Goal: Information Seeking & Learning: Check status

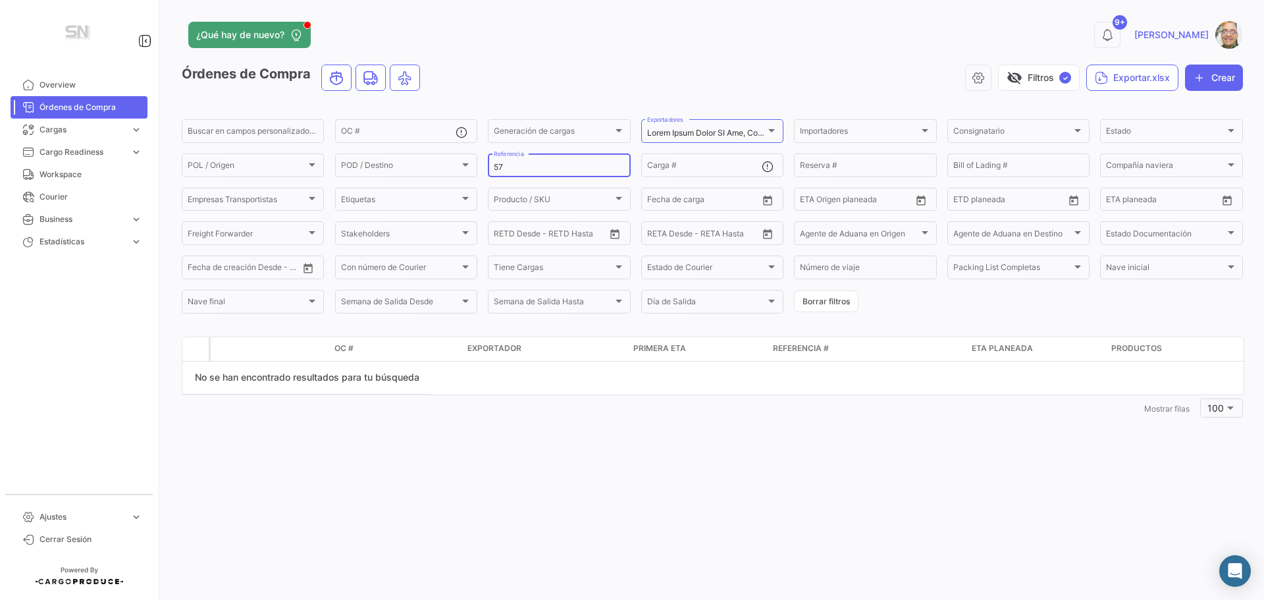
type input "5"
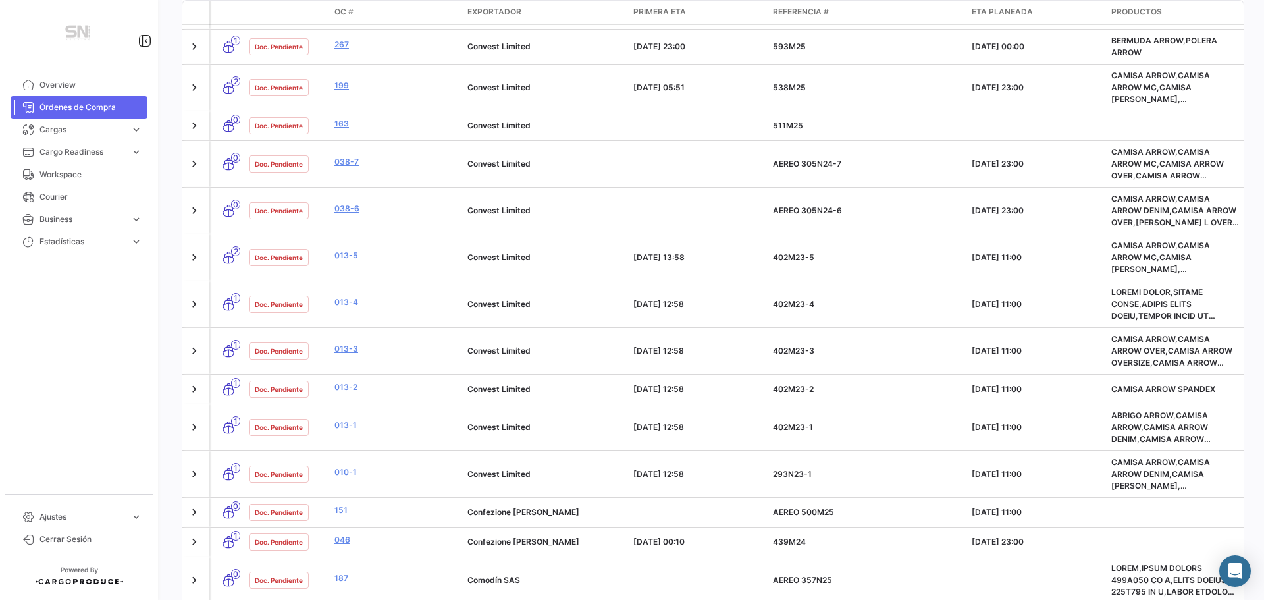
scroll to position [3881, 0]
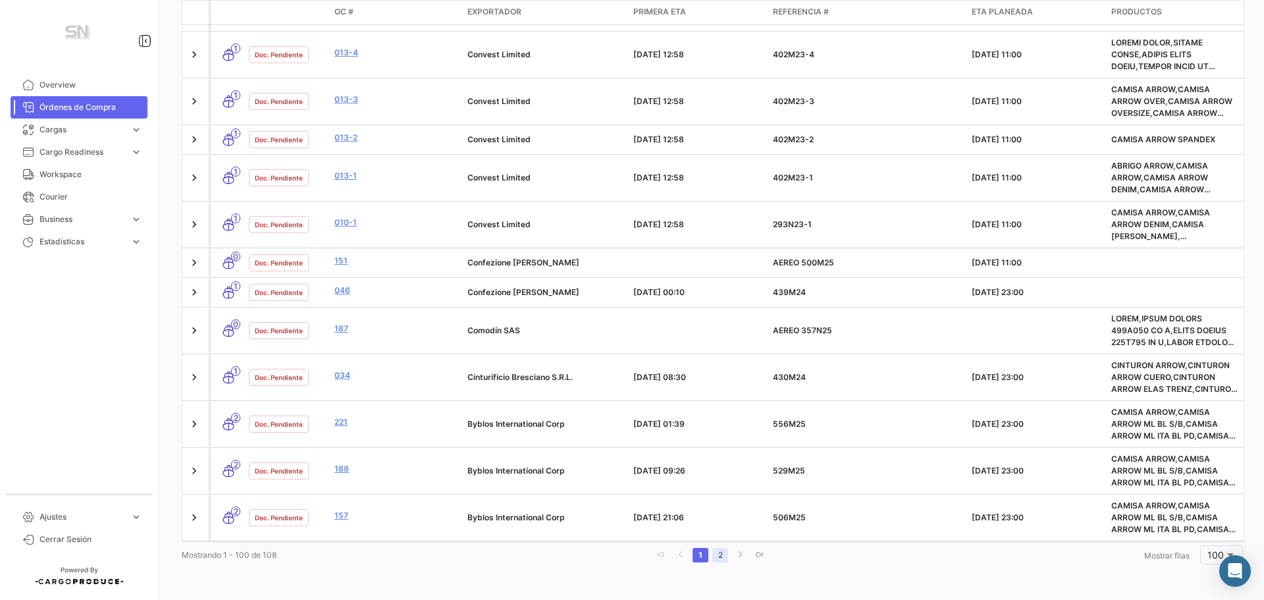
click at [712, 555] on link "2" at bounding box center [720, 555] width 16 height 14
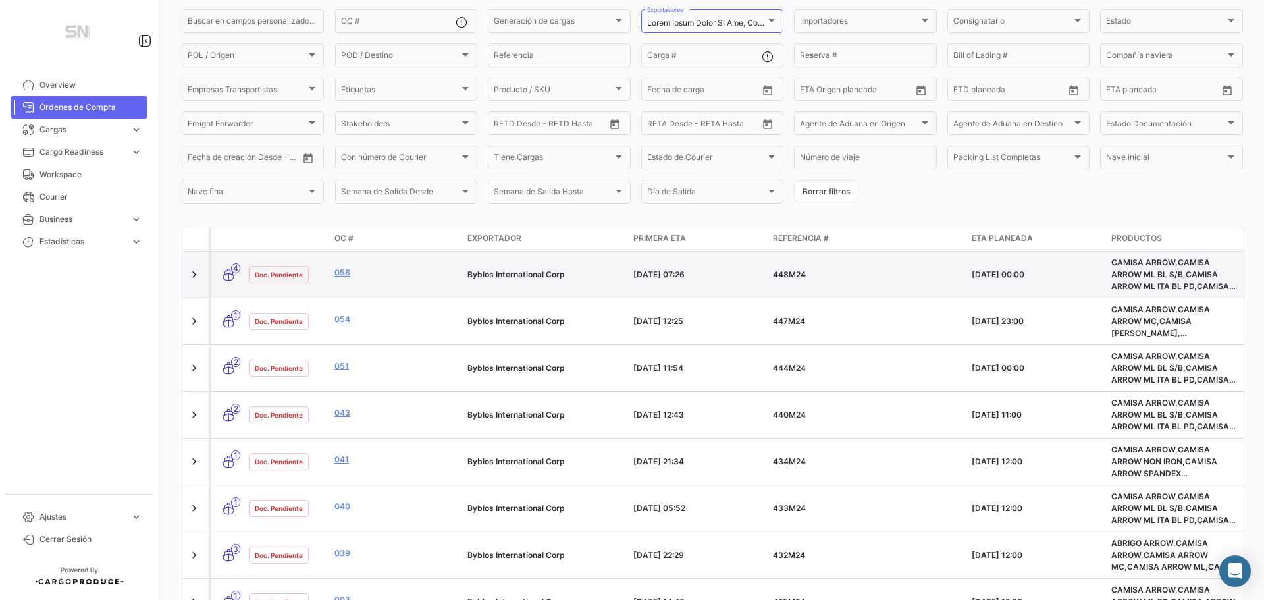
scroll to position [0, 0]
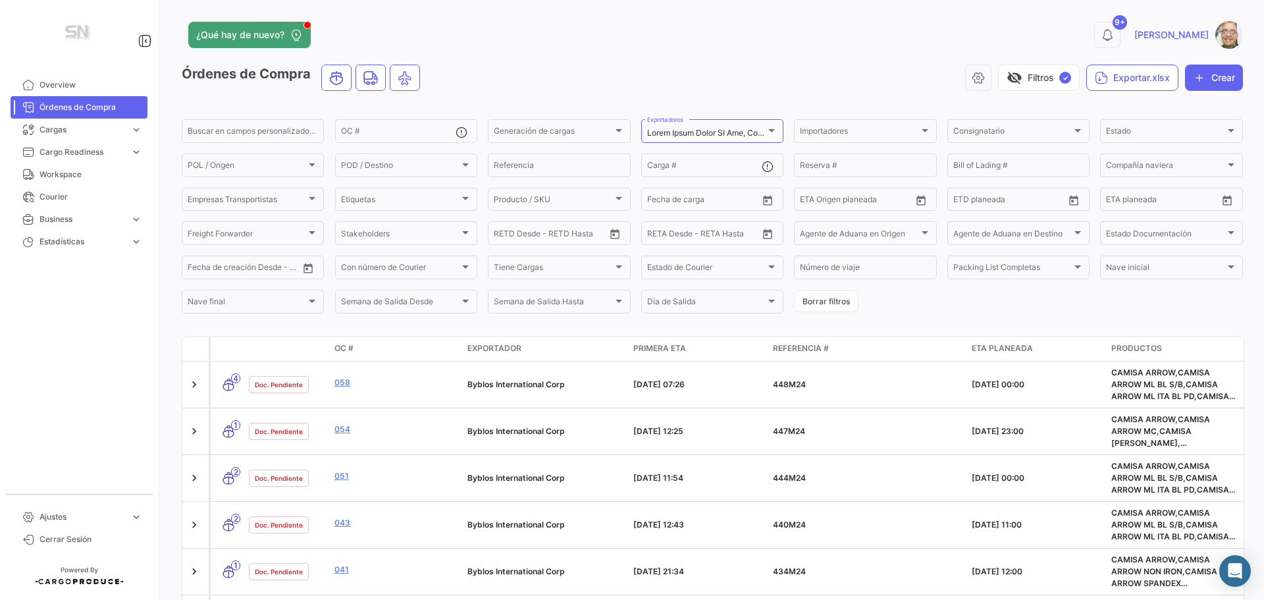
click at [342, 349] on span "OC #" at bounding box center [343, 348] width 19 height 12
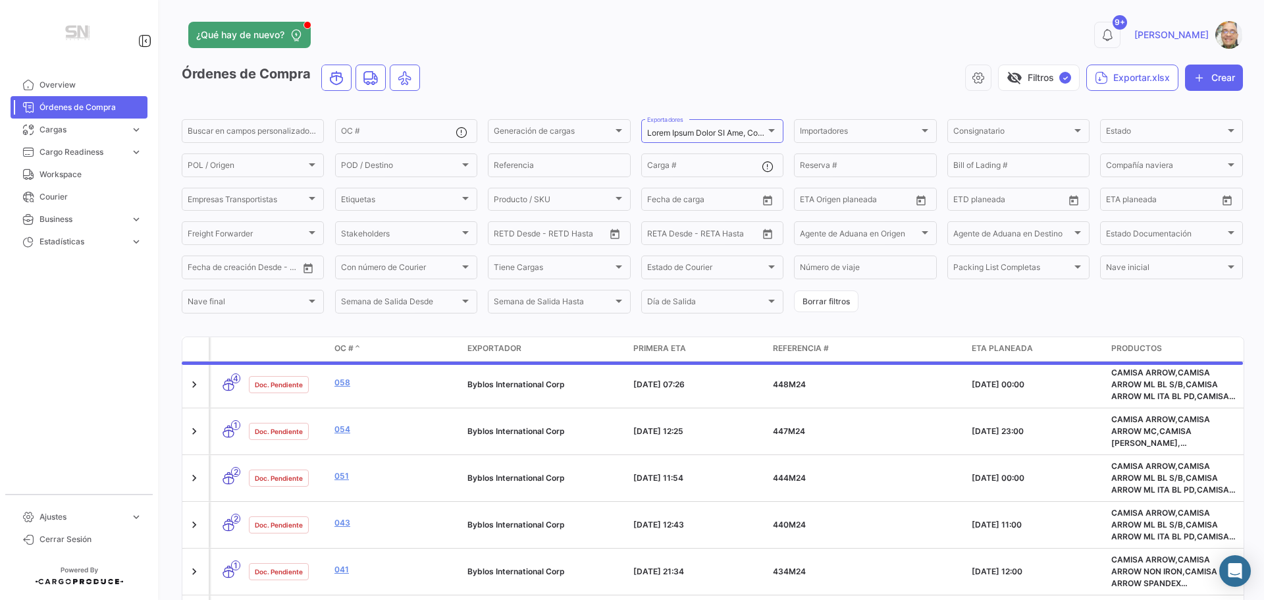
click at [352, 348] on span "OC #" at bounding box center [343, 348] width 19 height 12
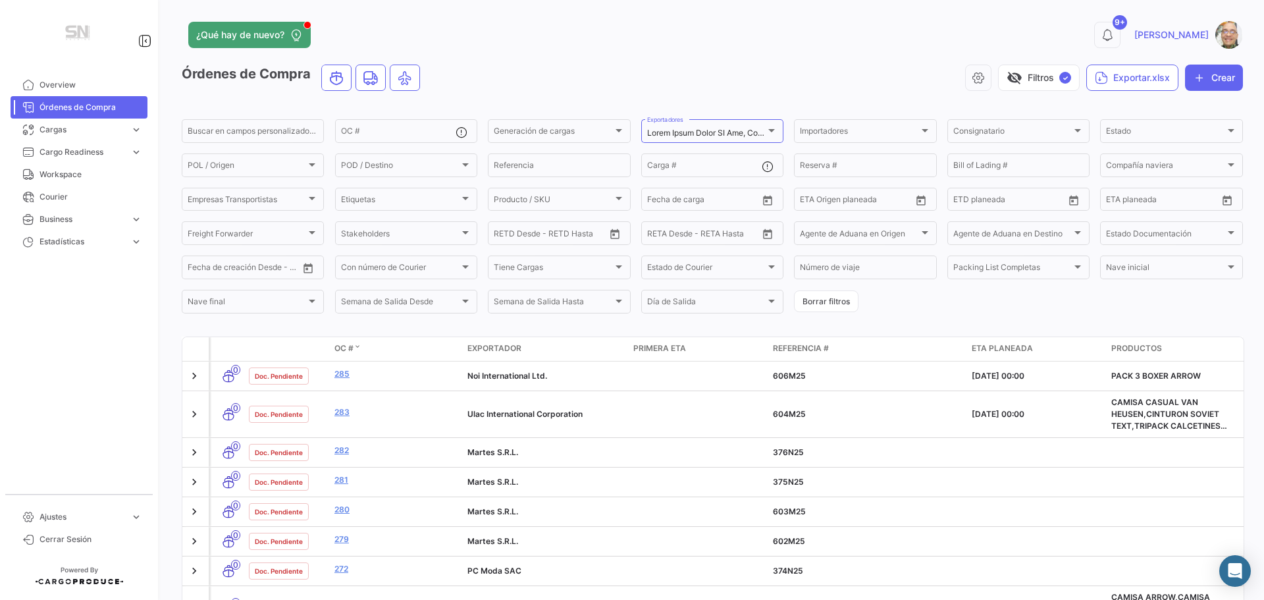
click at [356, 344] on span at bounding box center [358, 348] width 8 height 12
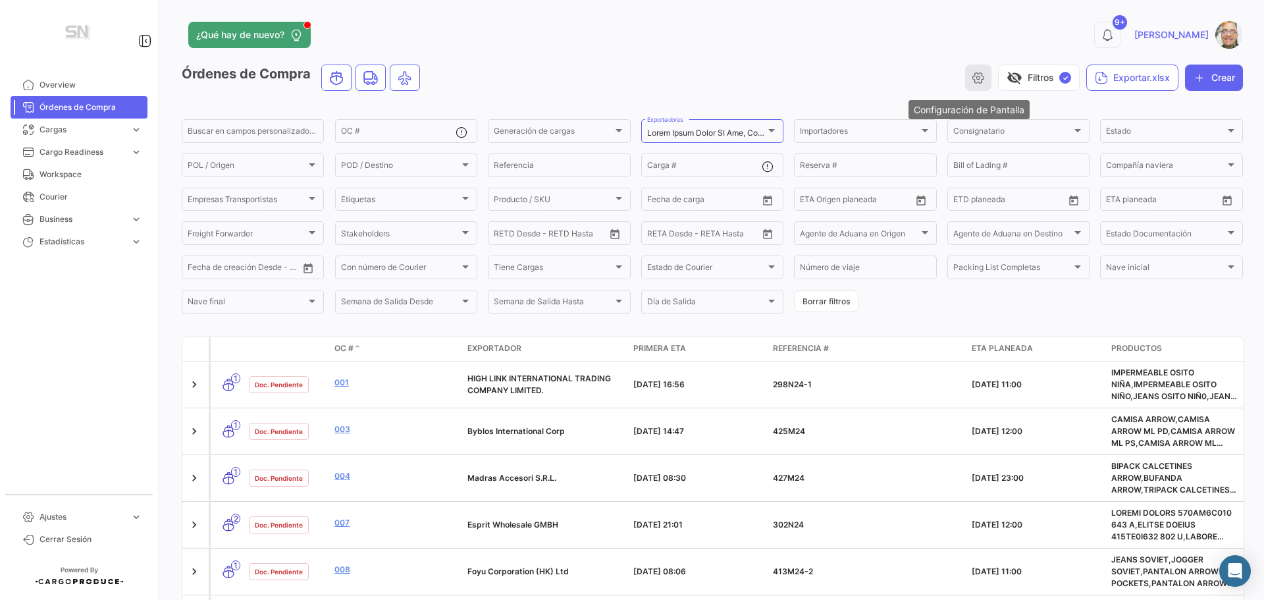
click at [972, 80] on icon "button" at bounding box center [978, 77] width 13 height 13
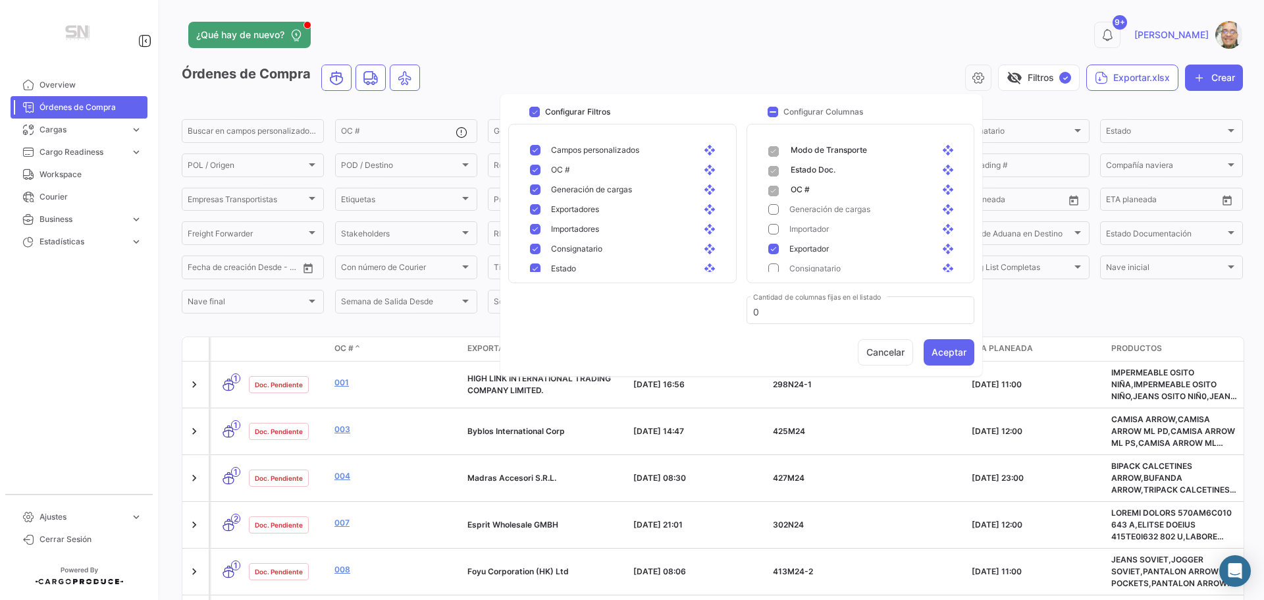
click at [534, 110] on span at bounding box center [534, 112] width 11 height 11
click at [534, 117] on input "Configurar Filtros" at bounding box center [534, 117] width 1 height 1
checkbox input "false"
click at [952, 356] on button "Aceptar" at bounding box center [949, 352] width 51 height 26
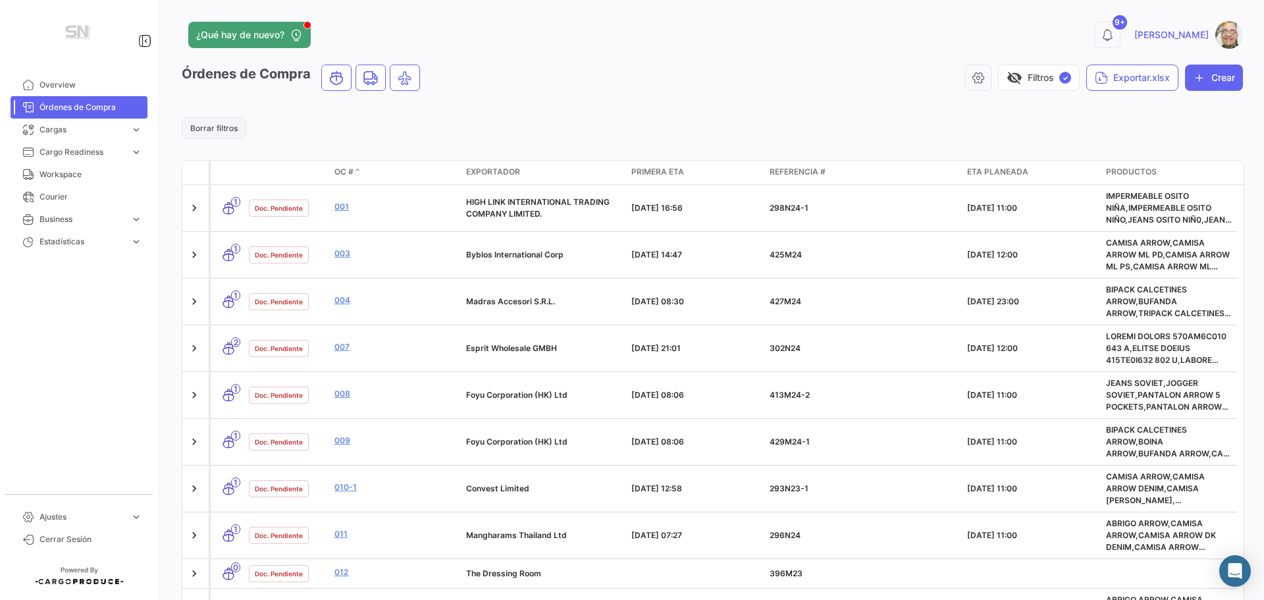
click at [203, 122] on button "Borrar filtros" at bounding box center [214, 128] width 65 height 22
click at [1042, 78] on button "visibility_off Filtros" at bounding box center [1047, 78] width 65 height 26
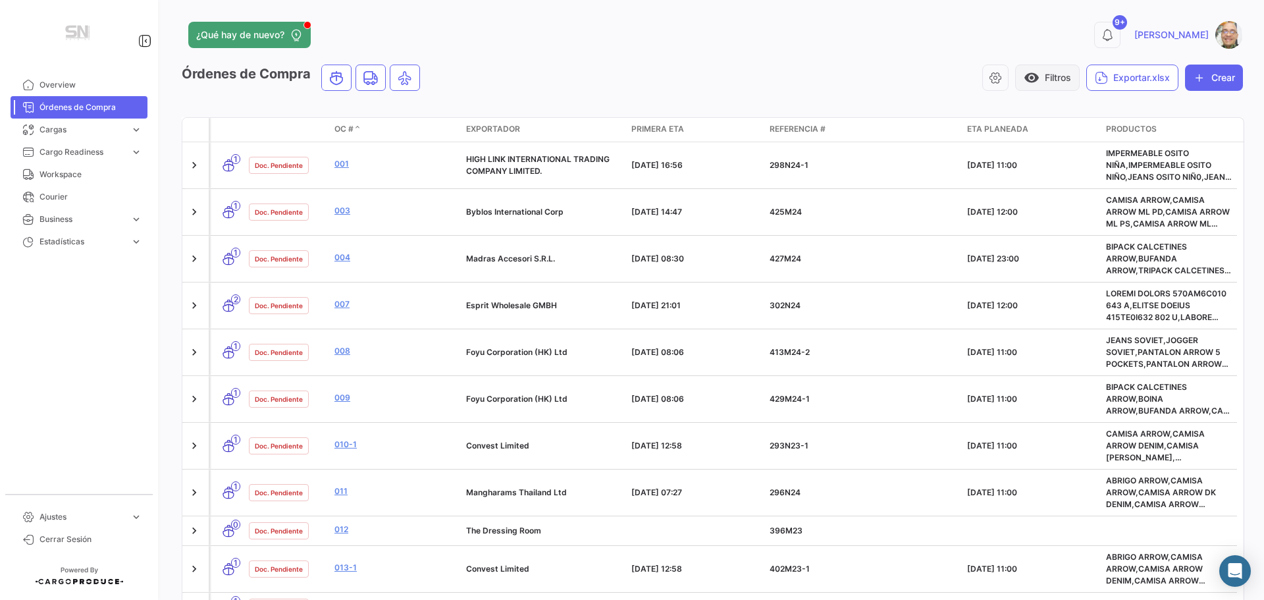
click at [1042, 78] on button "visibility Filtros" at bounding box center [1047, 78] width 65 height 26
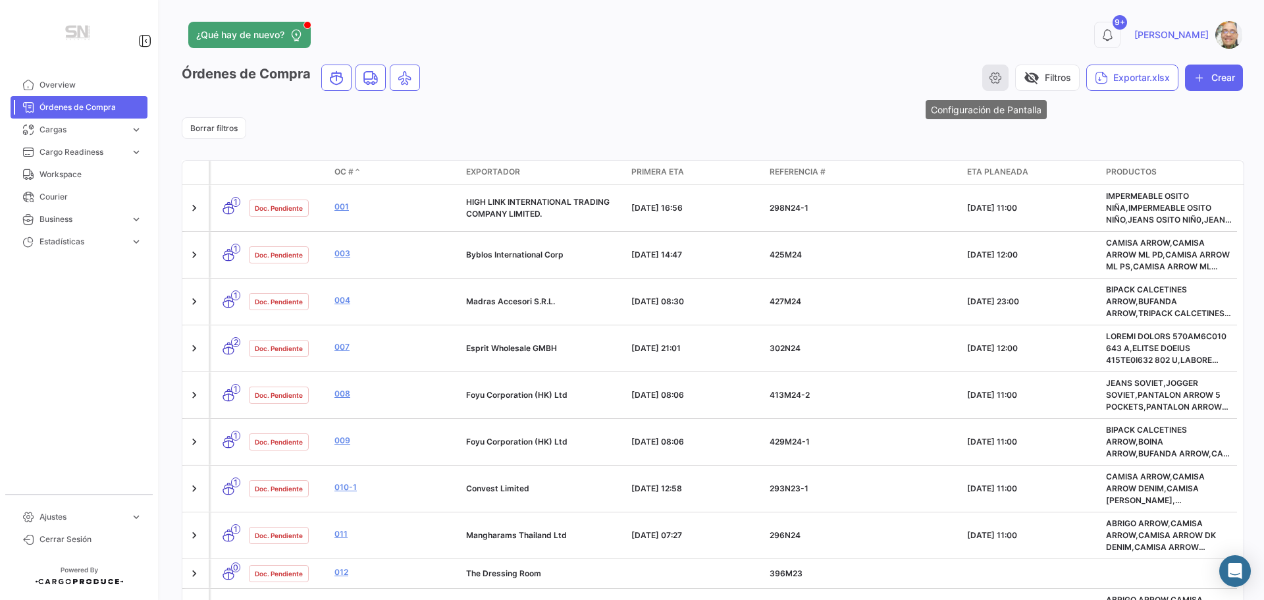
click at [991, 78] on icon "button" at bounding box center [995, 77] width 13 height 13
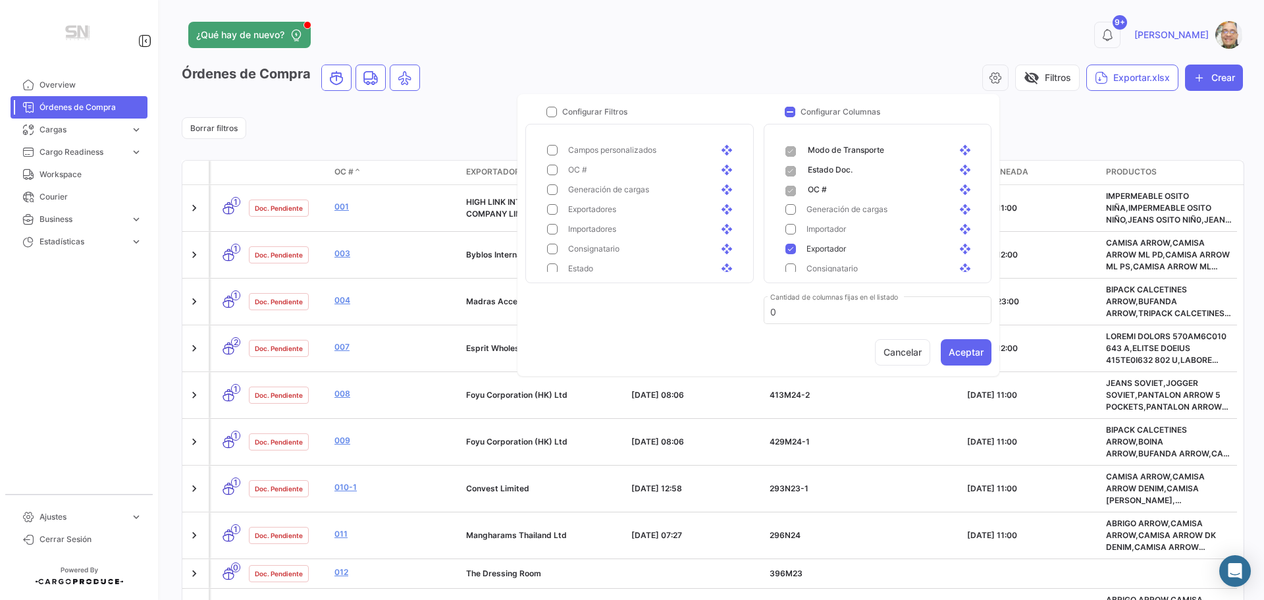
click at [795, 232] on mat-pseudo-checkbox at bounding box center [791, 229] width 11 height 11
click at [791, 250] on mat-pseudo-checkbox at bounding box center [791, 249] width 11 height 11
click at [791, 200] on mat-pseudo-checkbox at bounding box center [791, 203] width 11 height 11
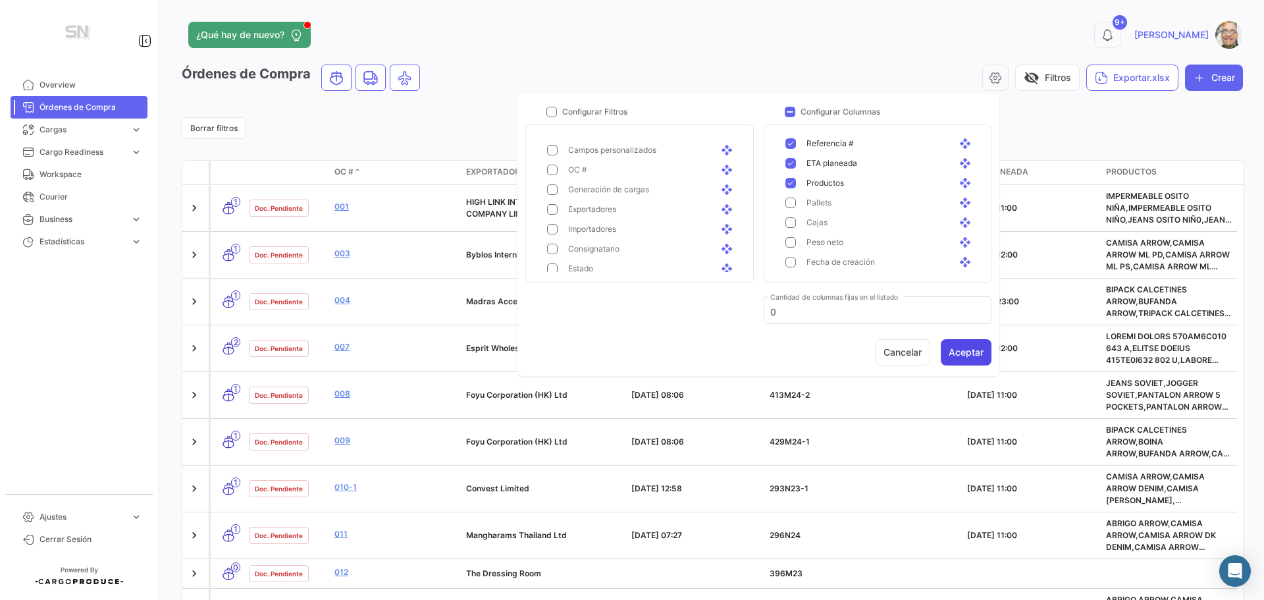
click at [970, 344] on button "Aceptar" at bounding box center [966, 352] width 51 height 26
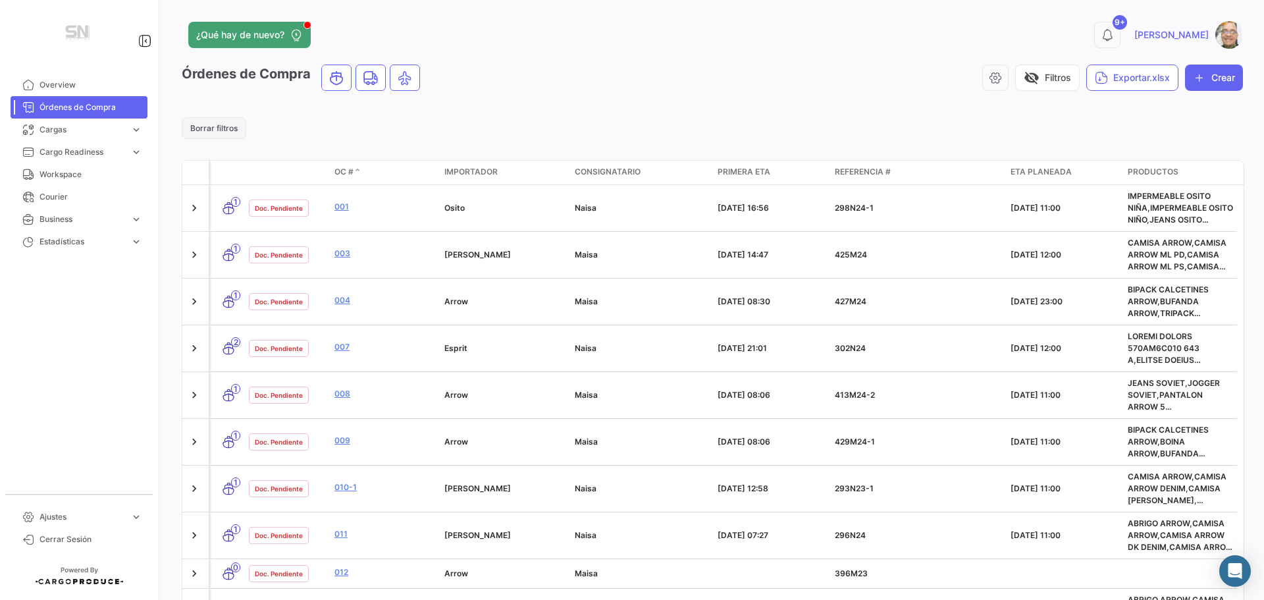
click at [228, 132] on button "Borrar filtros" at bounding box center [214, 128] width 65 height 22
click at [989, 82] on icon "button" at bounding box center [995, 77] width 13 height 13
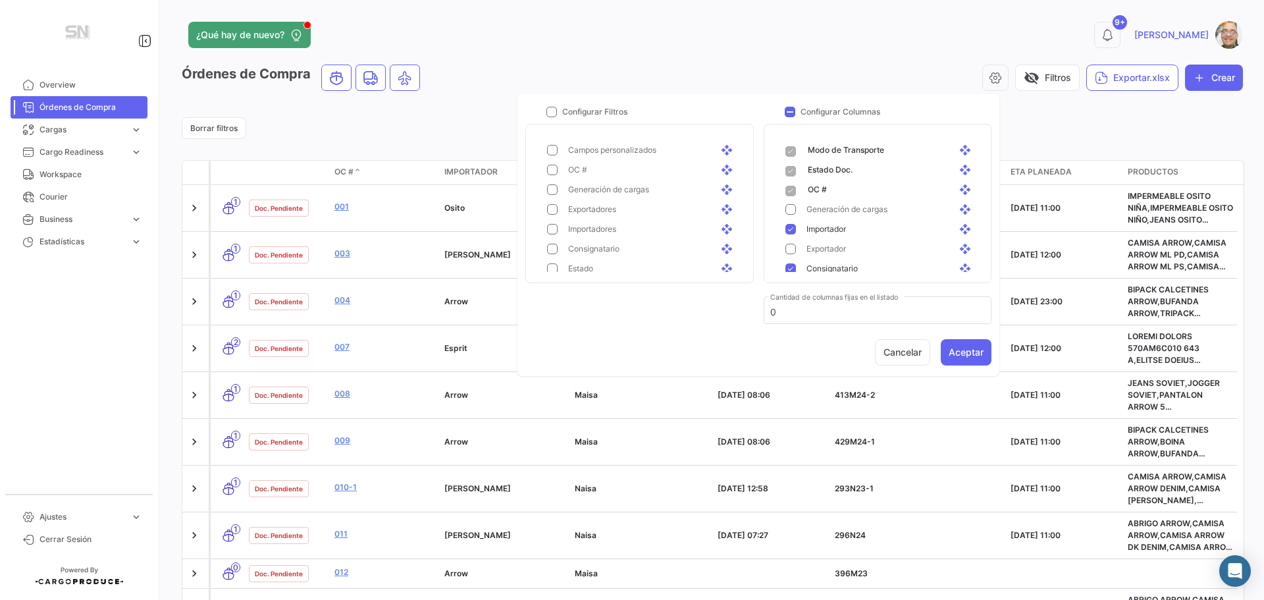
click at [546, 111] on mat-checkbox "Configurar Filtros" at bounding box center [582, 111] width 92 height 13
click at [551, 113] on span at bounding box center [552, 112] width 11 height 11
click at [551, 117] on input "Configurar Filtros" at bounding box center [551, 117] width 1 height 1
checkbox input "true"
click at [980, 352] on button "Aceptar" at bounding box center [966, 352] width 51 height 26
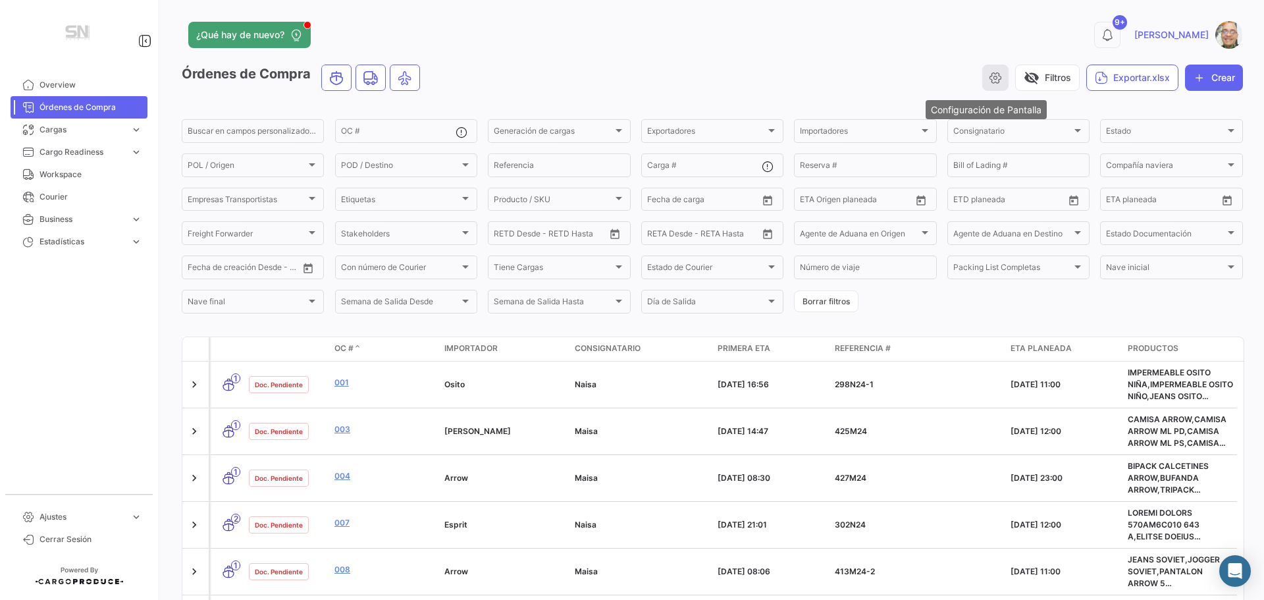
click at [992, 81] on icon "button" at bounding box center [995, 77] width 13 height 13
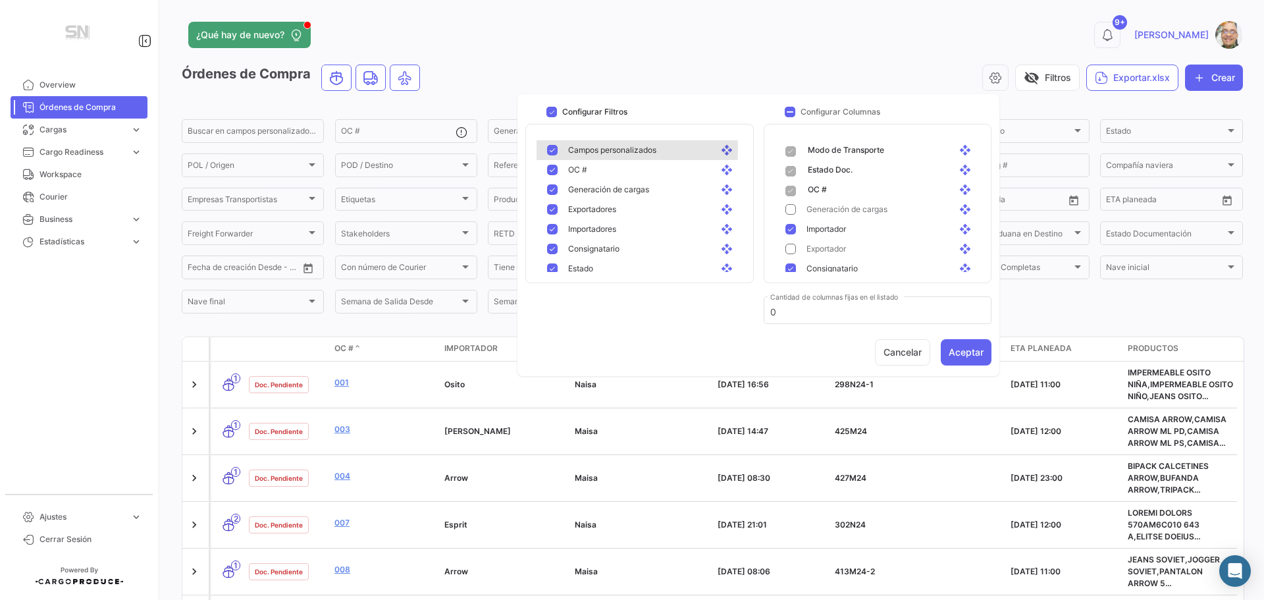
click at [552, 150] on mat-pseudo-checkbox at bounding box center [552, 150] width 11 height 11
checkbox input "false"
click at [551, 206] on mat-pseudo-checkbox at bounding box center [552, 209] width 11 height 11
click at [547, 200] on mat-pseudo-checkbox at bounding box center [552, 203] width 11 height 11
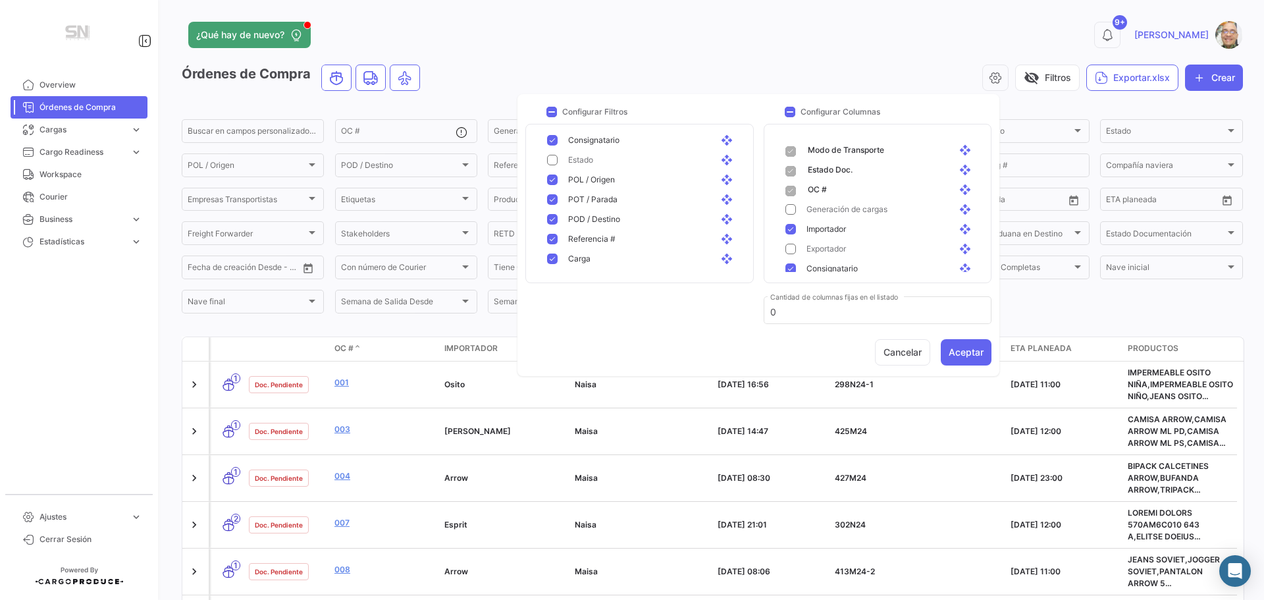
scroll to position [132, 0]
click at [547, 160] on mat-pseudo-checkbox at bounding box center [552, 156] width 11 height 11
click at [548, 173] on mat-pseudo-checkbox at bounding box center [552, 176] width 11 height 11
click at [551, 190] on mat-pseudo-checkbox at bounding box center [552, 189] width 11 height 11
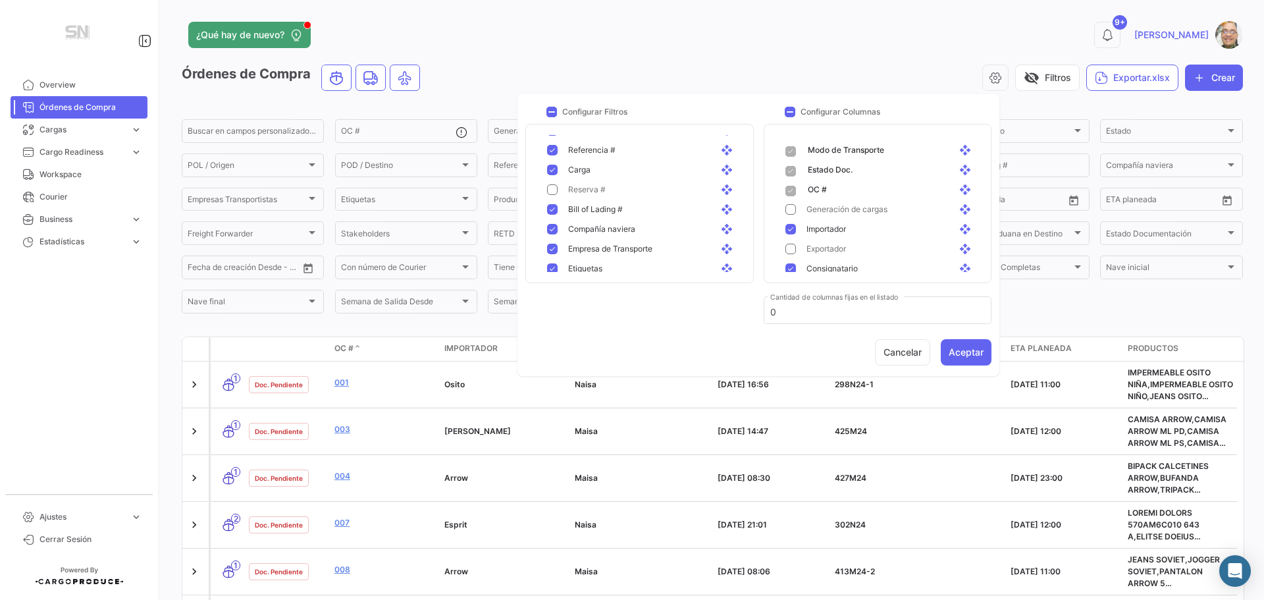
click at [553, 227] on mat-pseudo-checkbox at bounding box center [552, 229] width 11 height 11
click at [552, 243] on div "Empresa de Transporte open_with" at bounding box center [642, 249] width 211 height 20
click at [550, 201] on mat-pseudo-checkbox at bounding box center [552, 203] width 11 height 11
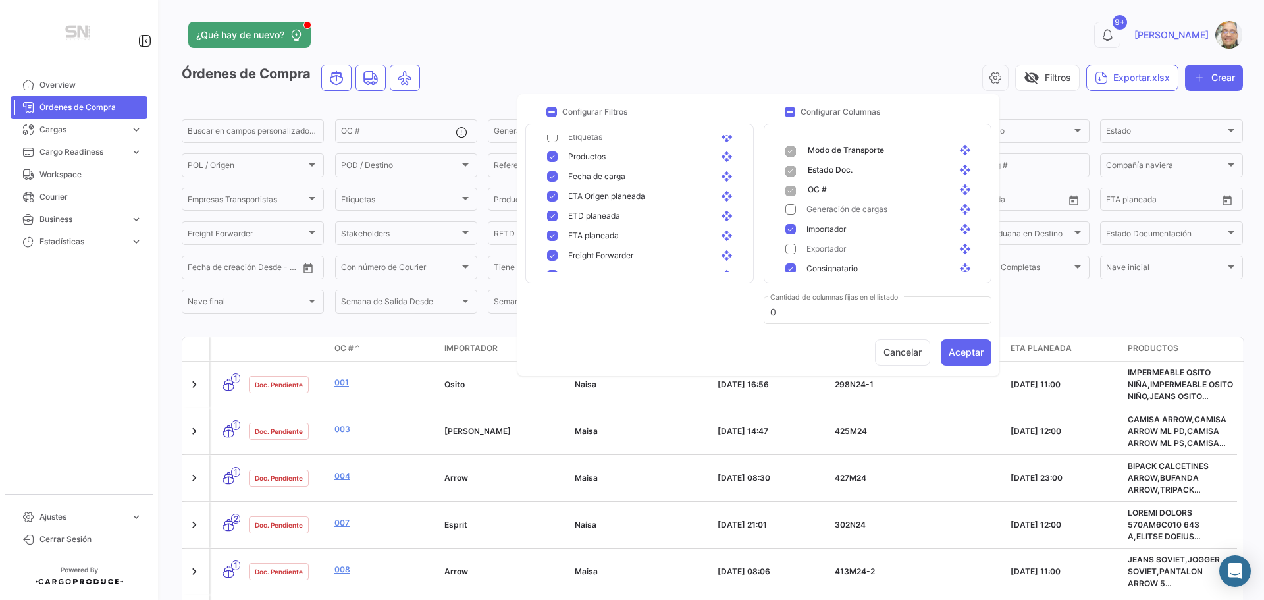
click at [548, 255] on mat-pseudo-checkbox at bounding box center [552, 255] width 11 height 11
click at [551, 209] on mat-pseudo-checkbox at bounding box center [552, 209] width 11 height 11
click at [550, 225] on mat-pseudo-checkbox at bounding box center [552, 229] width 11 height 11
click at [551, 246] on mat-pseudo-checkbox at bounding box center [552, 249] width 11 height 11
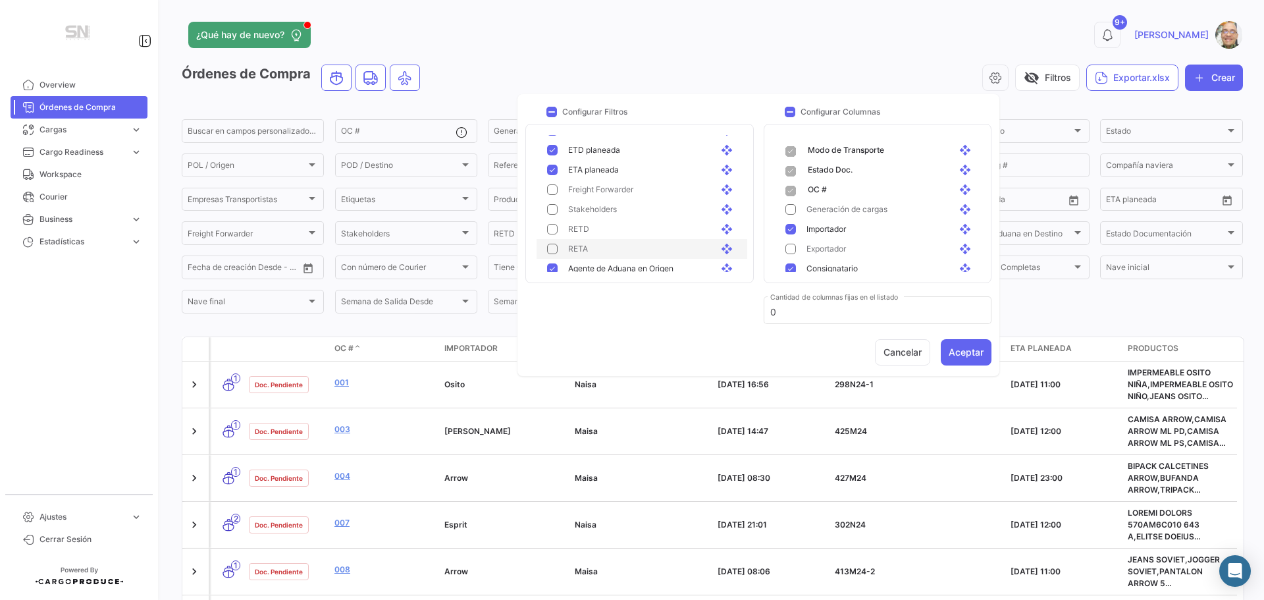
scroll to position [461, 0]
click at [548, 205] on mat-pseudo-checkbox at bounding box center [552, 203] width 11 height 11
click at [549, 224] on mat-pseudo-checkbox at bounding box center [552, 222] width 11 height 11
click at [551, 237] on mat-pseudo-checkbox at bounding box center [552, 242] width 11 height 11
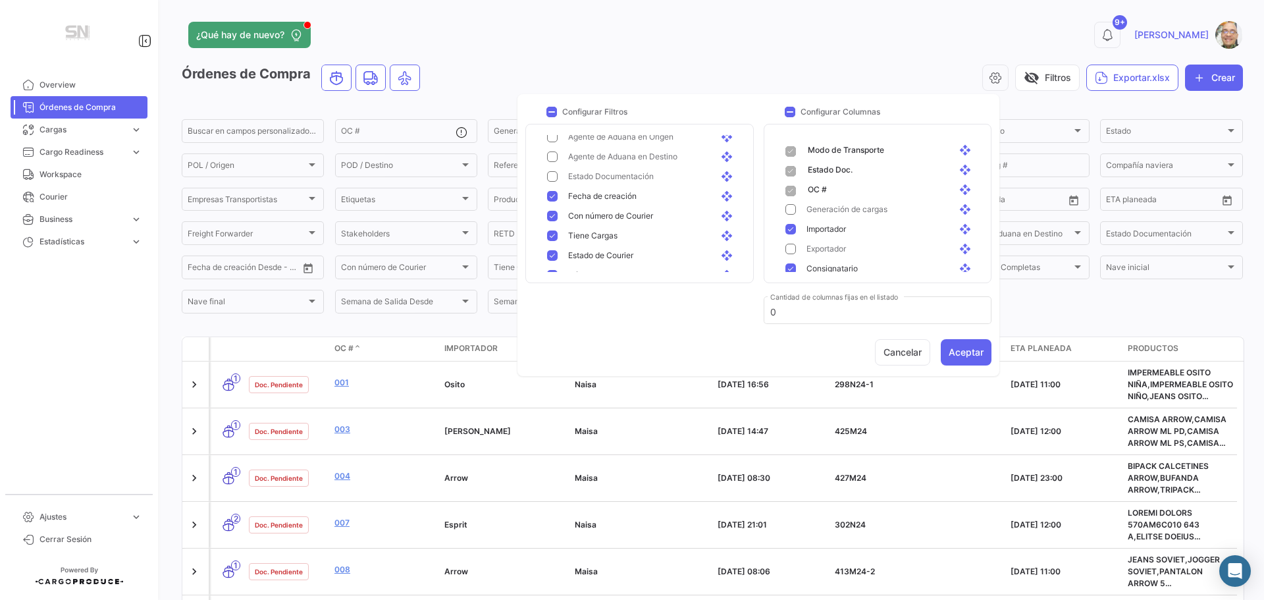
click at [552, 198] on mat-pseudo-checkbox at bounding box center [552, 196] width 11 height 11
click at [552, 207] on div "Con número de Courier open_with" at bounding box center [642, 216] width 211 height 20
click at [554, 232] on mat-pseudo-checkbox at bounding box center [552, 235] width 11 height 11
click at [551, 253] on mat-pseudo-checkbox at bounding box center [552, 255] width 11 height 11
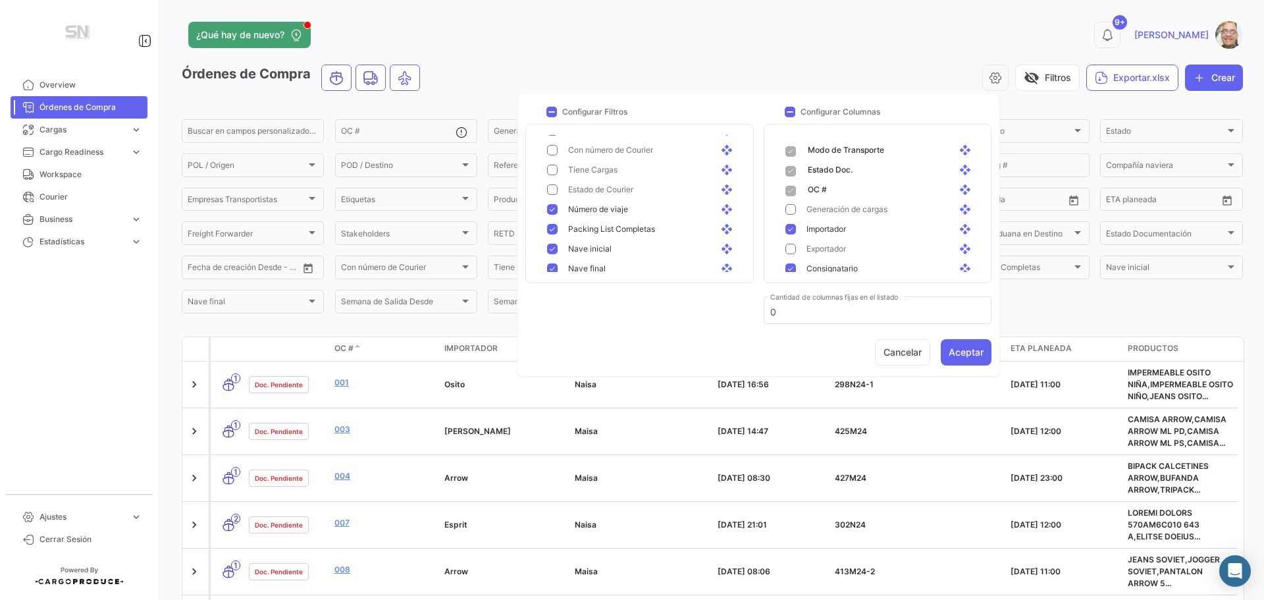
click at [547, 211] on div "Número de viaje open_with" at bounding box center [642, 210] width 211 height 20
click at [550, 161] on mat-pseudo-checkbox at bounding box center [552, 163] width 11 height 11
click at [552, 180] on mat-pseudo-checkbox at bounding box center [552, 183] width 11 height 11
click at [550, 196] on div "[PERSON_NAME] final open_with" at bounding box center [642, 203] width 211 height 20
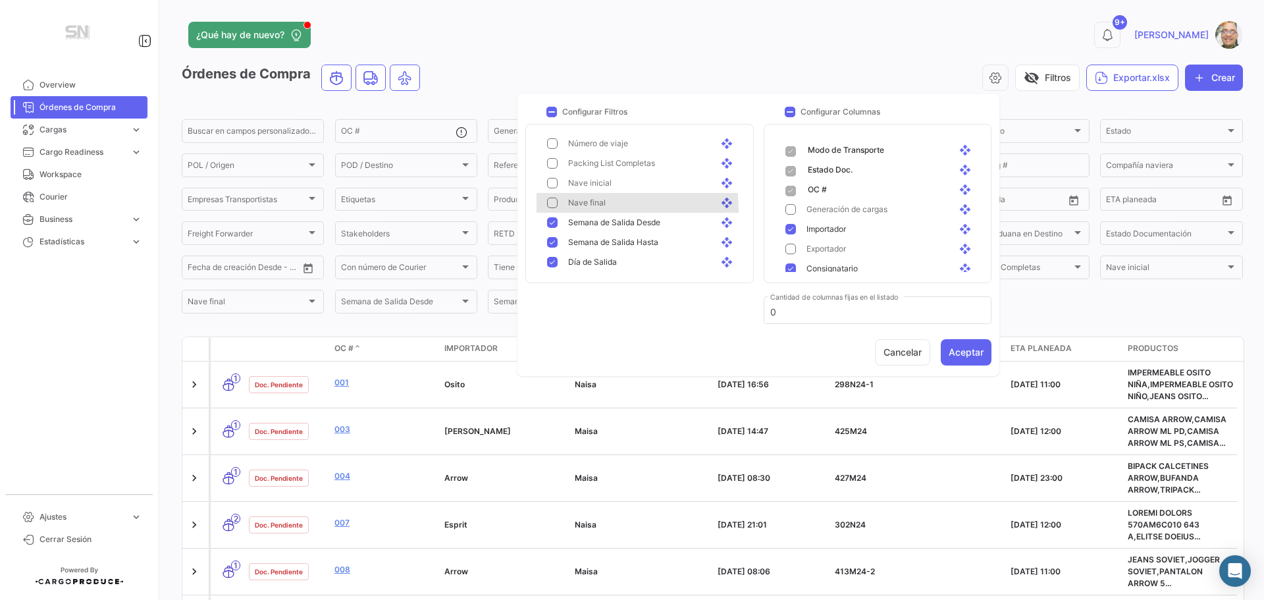
click at [557, 211] on div "[PERSON_NAME] final open_with" at bounding box center [642, 203] width 211 height 20
click at [550, 203] on mat-pseudo-checkbox at bounding box center [552, 203] width 11 height 11
click at [550, 223] on mat-pseudo-checkbox at bounding box center [552, 222] width 11 height 11
click at [554, 240] on mat-pseudo-checkbox at bounding box center [552, 242] width 11 height 11
click at [550, 258] on mat-pseudo-checkbox at bounding box center [552, 262] width 11 height 11
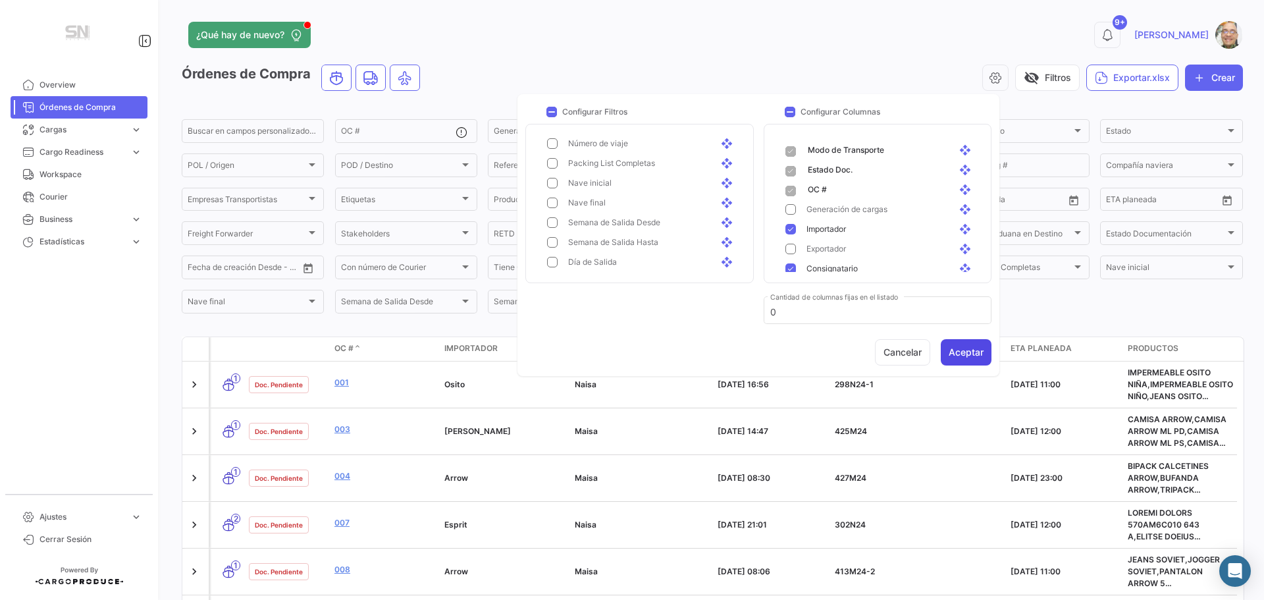
click at [968, 349] on button "Aceptar" at bounding box center [966, 352] width 51 height 26
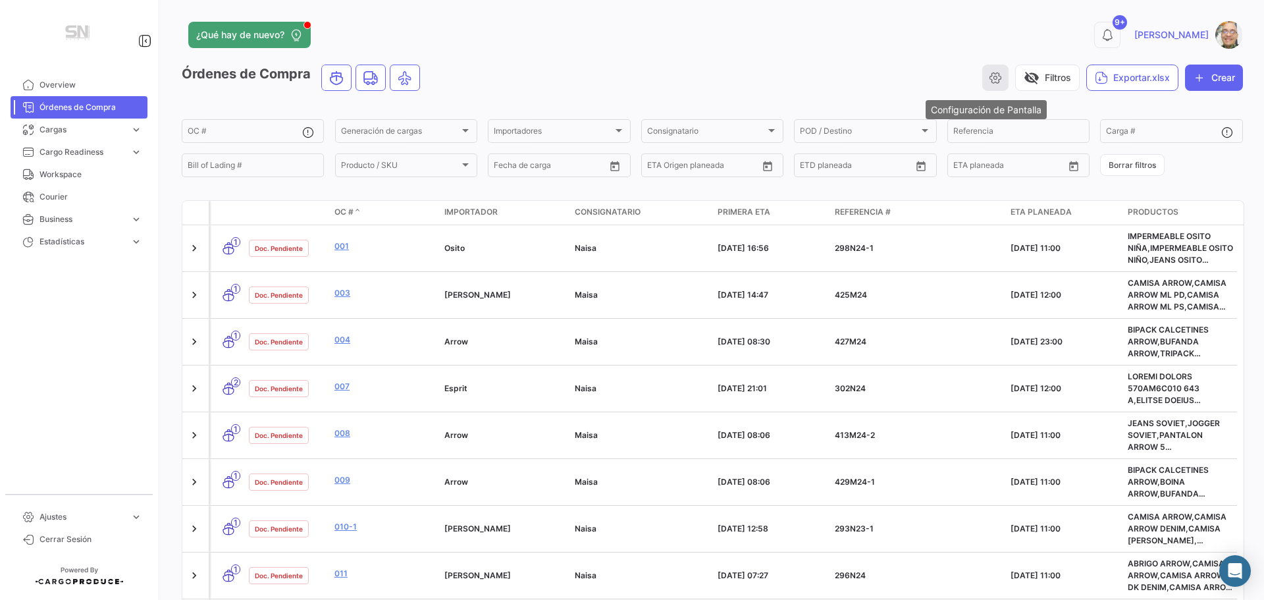
click at [990, 76] on icon "button" at bounding box center [995, 77] width 13 height 13
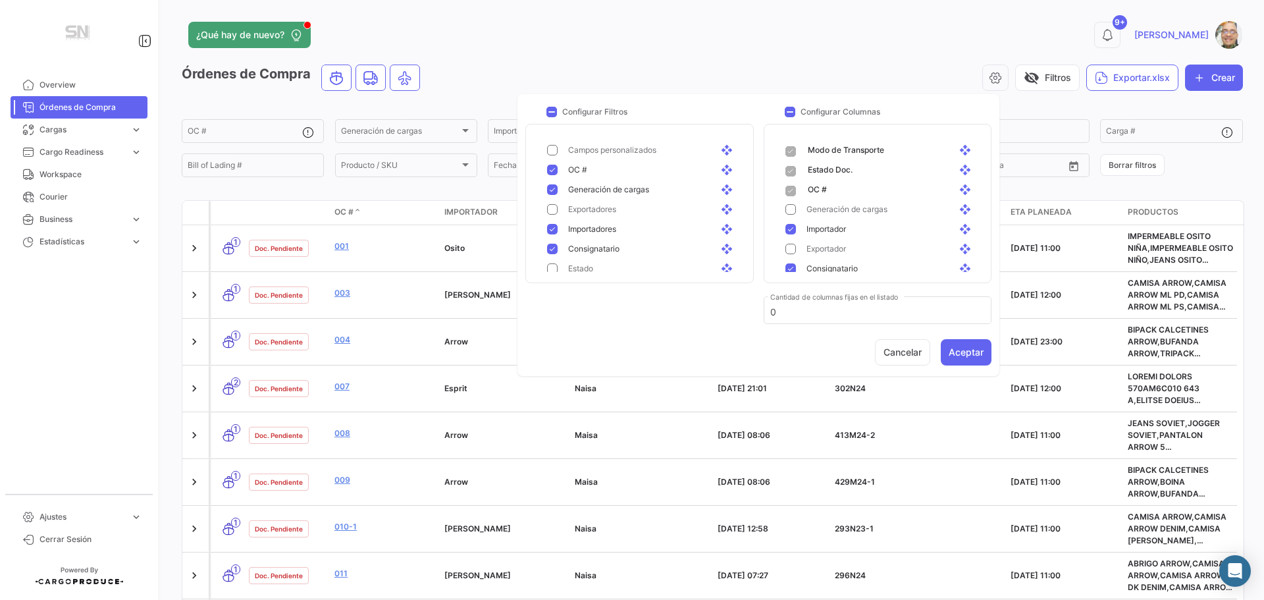
click at [552, 207] on mat-pseudo-checkbox at bounding box center [552, 209] width 11 height 11
click at [975, 350] on button "Aceptar" at bounding box center [966, 352] width 51 height 26
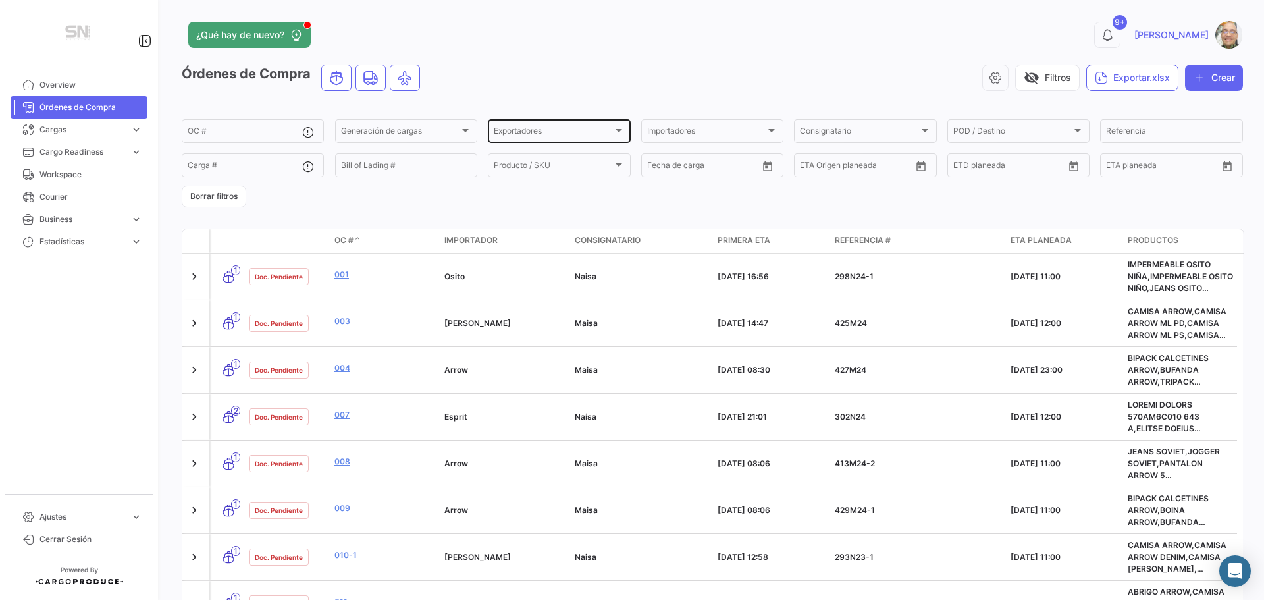
click at [616, 132] on div at bounding box center [619, 130] width 7 height 3
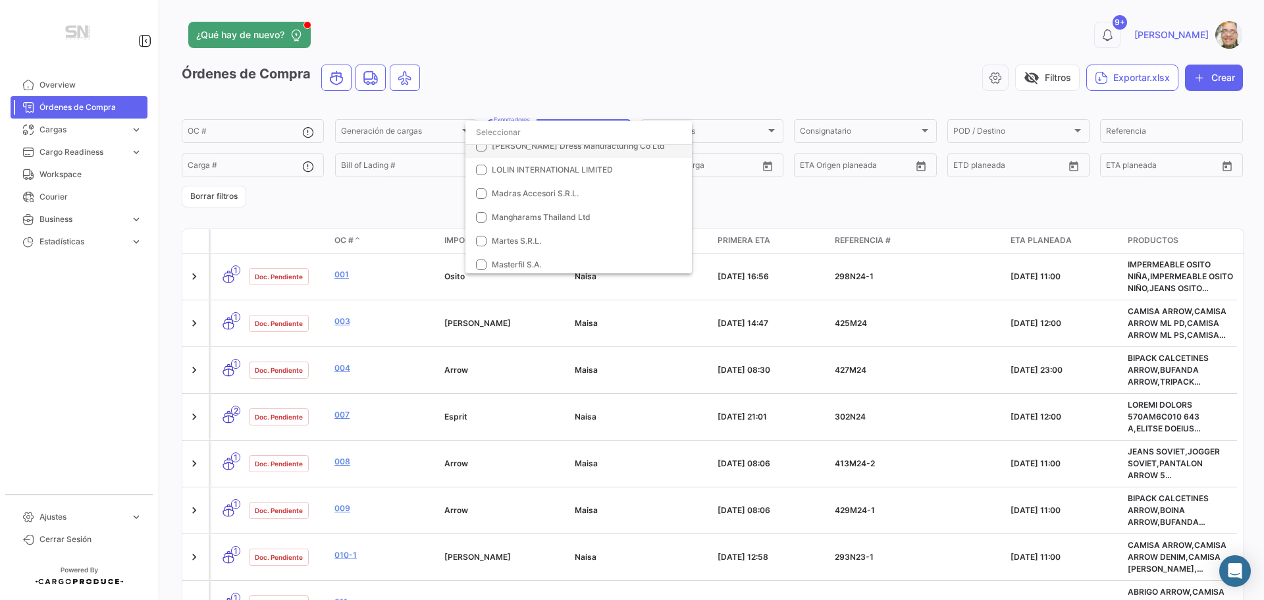
scroll to position [527, 0]
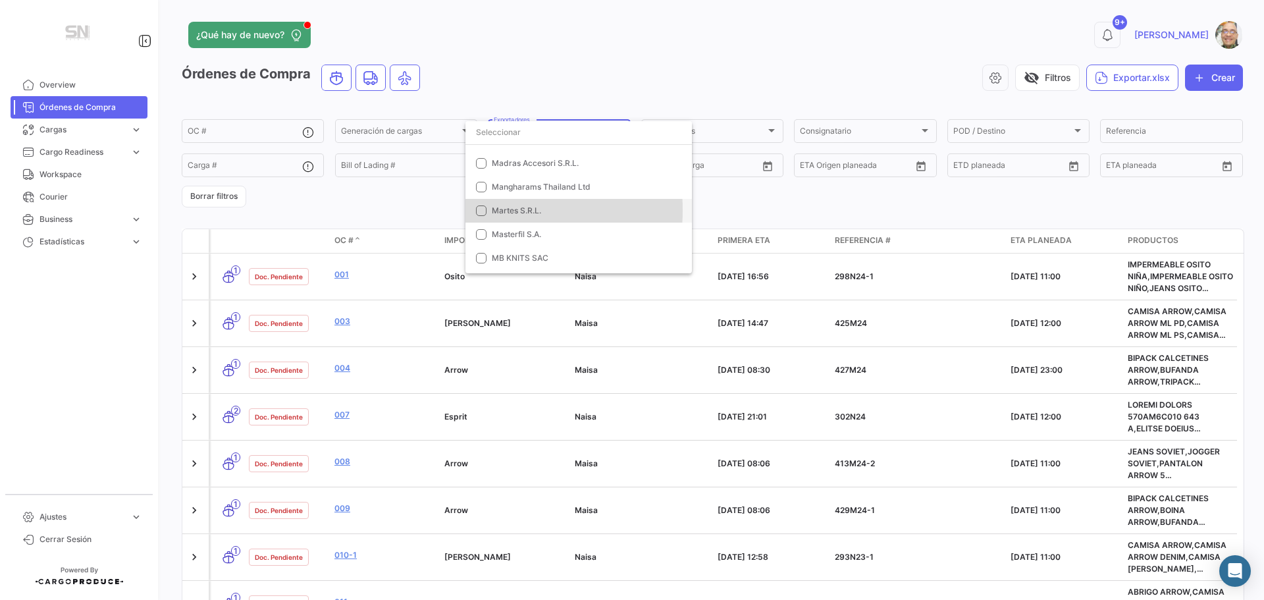
click at [478, 210] on mat-pseudo-checkbox at bounding box center [481, 210] width 11 height 11
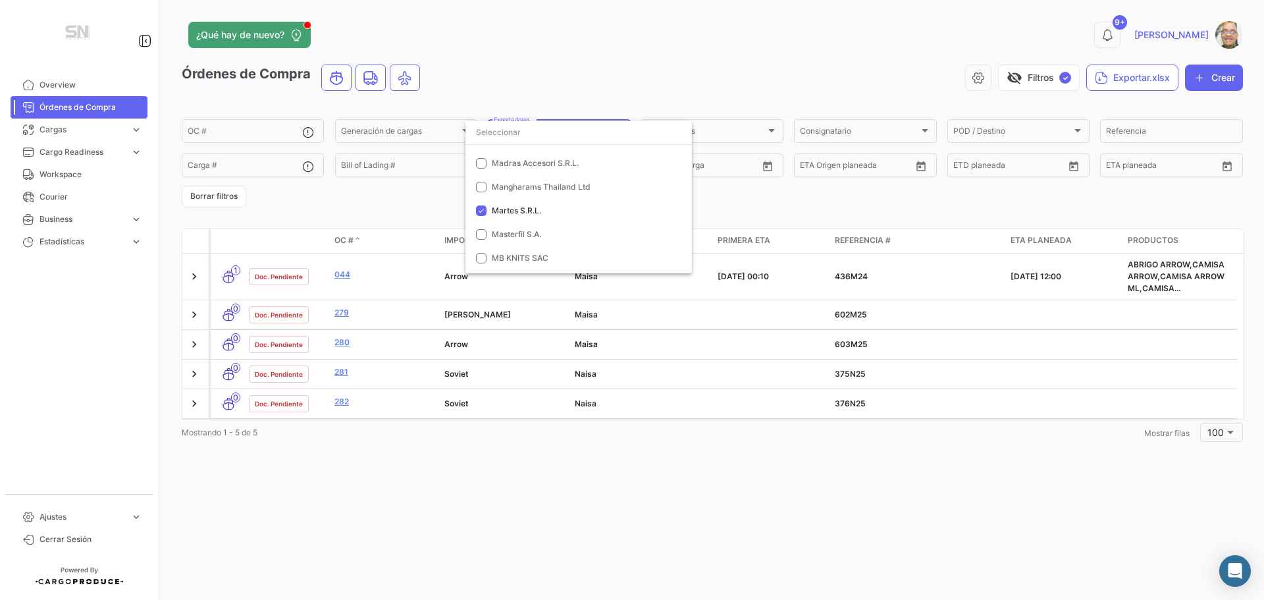
click at [749, 205] on div at bounding box center [632, 300] width 1264 height 600
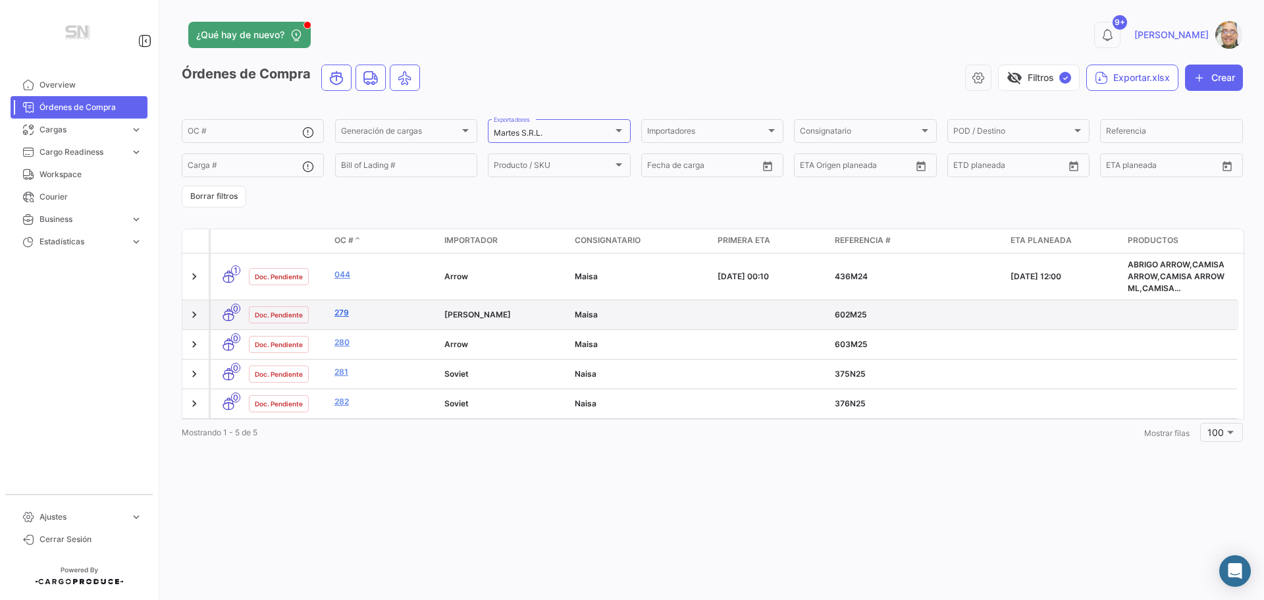
click at [347, 311] on link "279" at bounding box center [383, 313] width 99 height 12
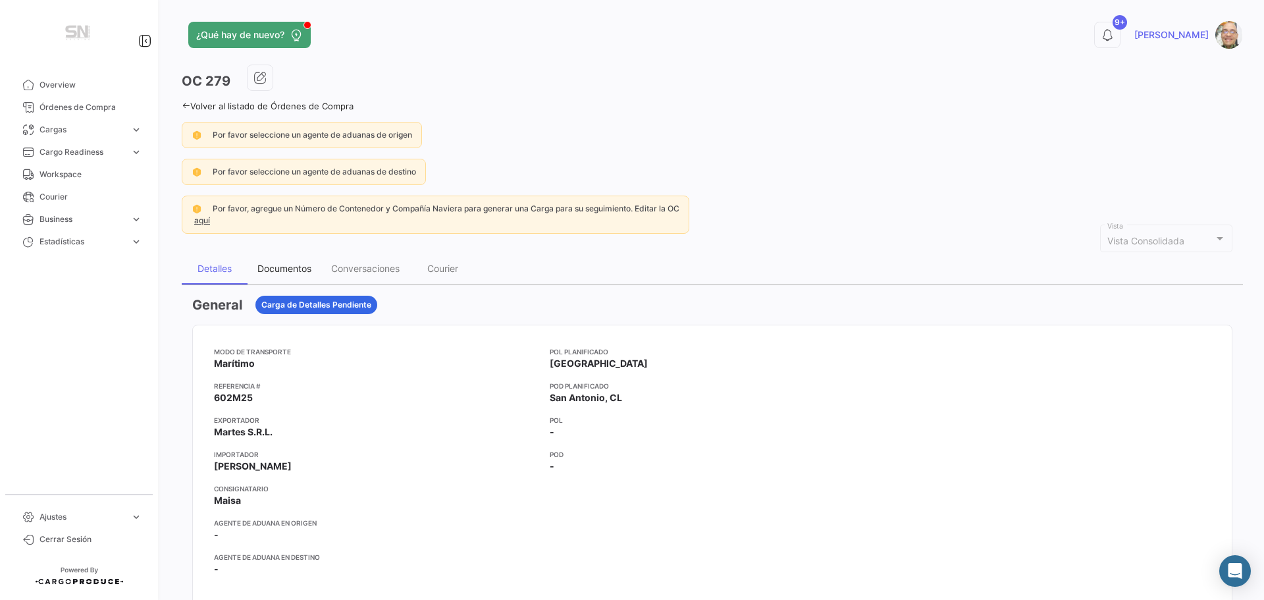
click at [275, 268] on div "Documentos" at bounding box center [284, 268] width 54 height 11
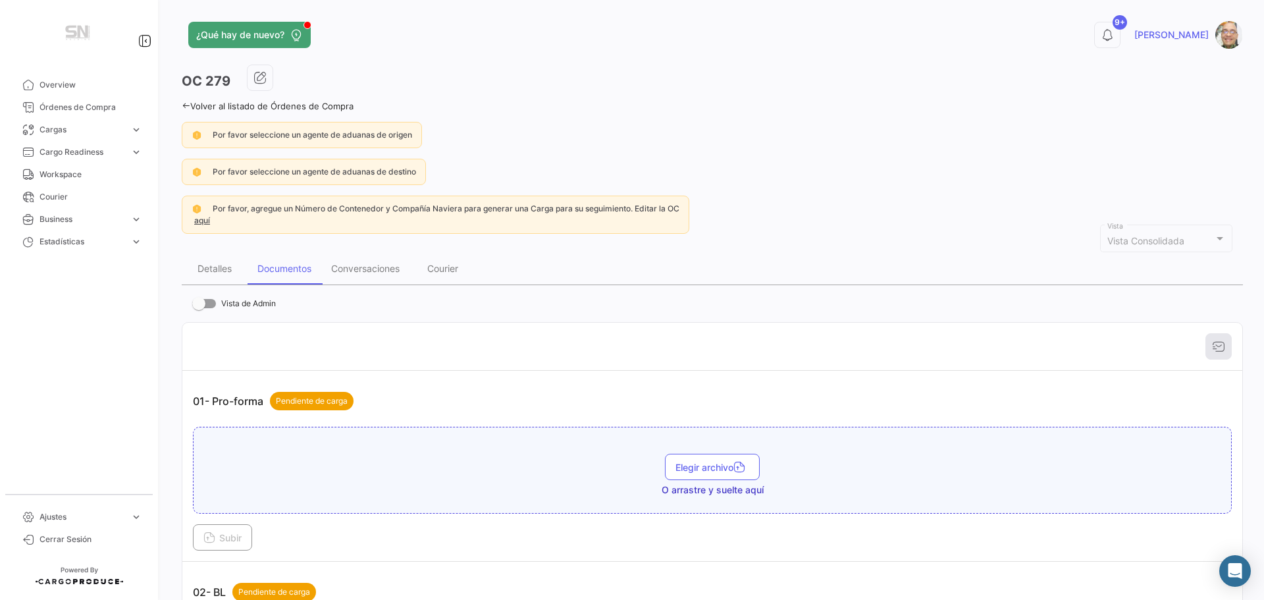
click at [188, 106] on icon at bounding box center [186, 105] width 9 height 9
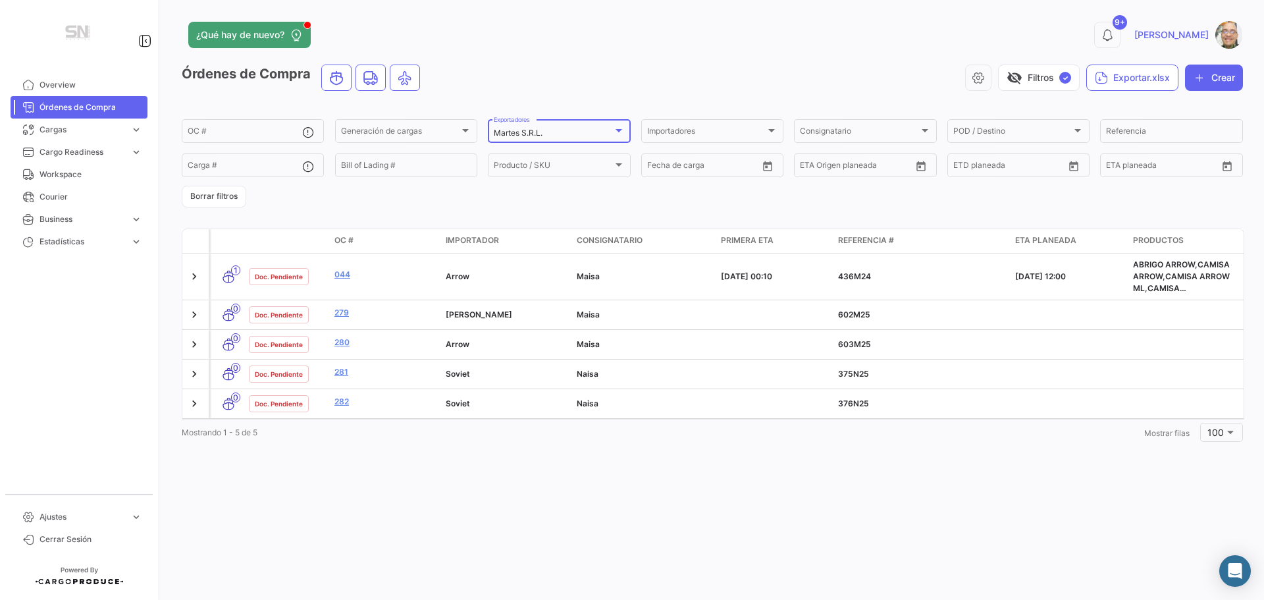
click at [620, 133] on div at bounding box center [619, 130] width 12 height 11
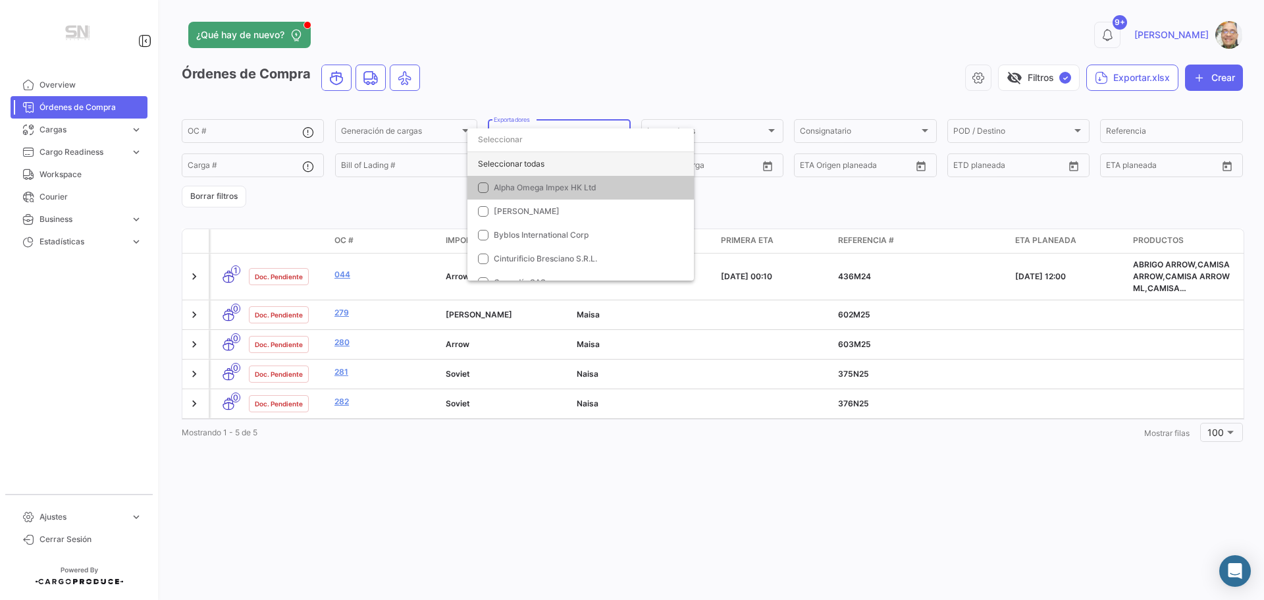
click at [548, 157] on div "Seleccionar todas" at bounding box center [581, 164] width 227 height 24
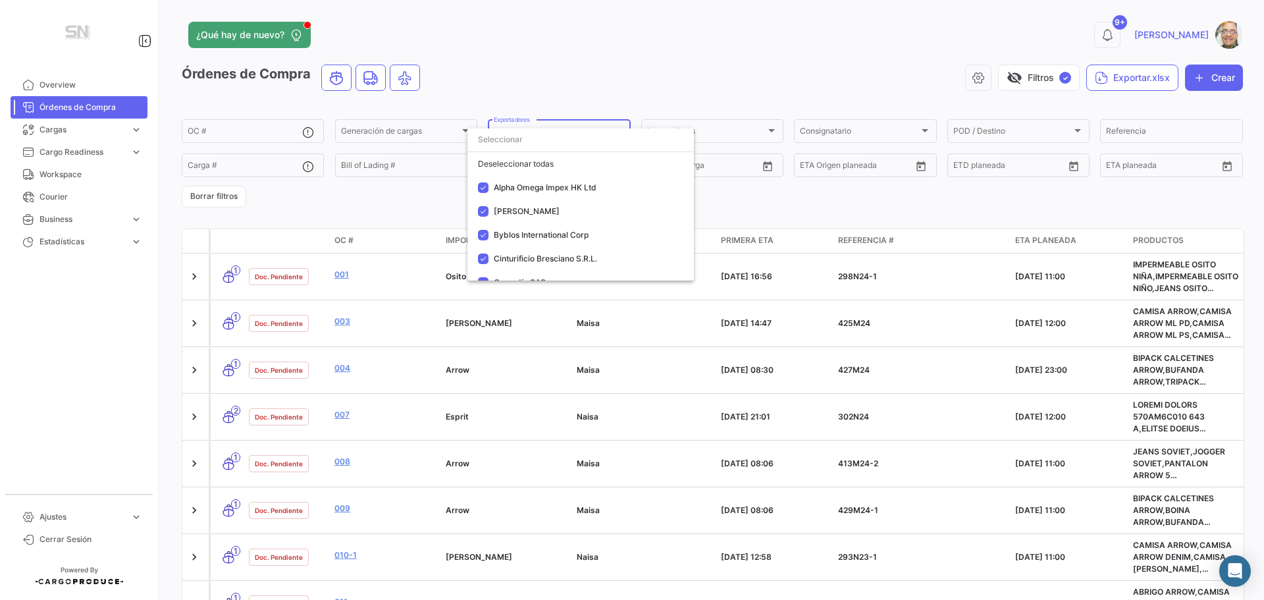
click at [878, 31] on div at bounding box center [632, 300] width 1264 height 600
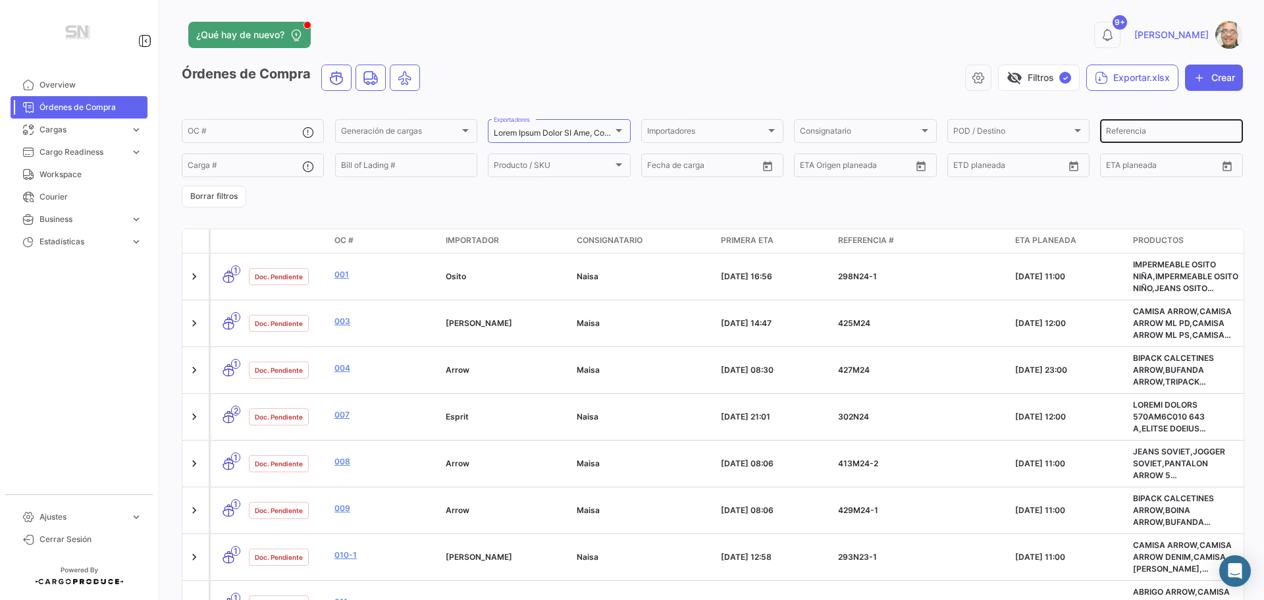
click at [1137, 132] on input "Referencia" at bounding box center [1171, 132] width 130 height 9
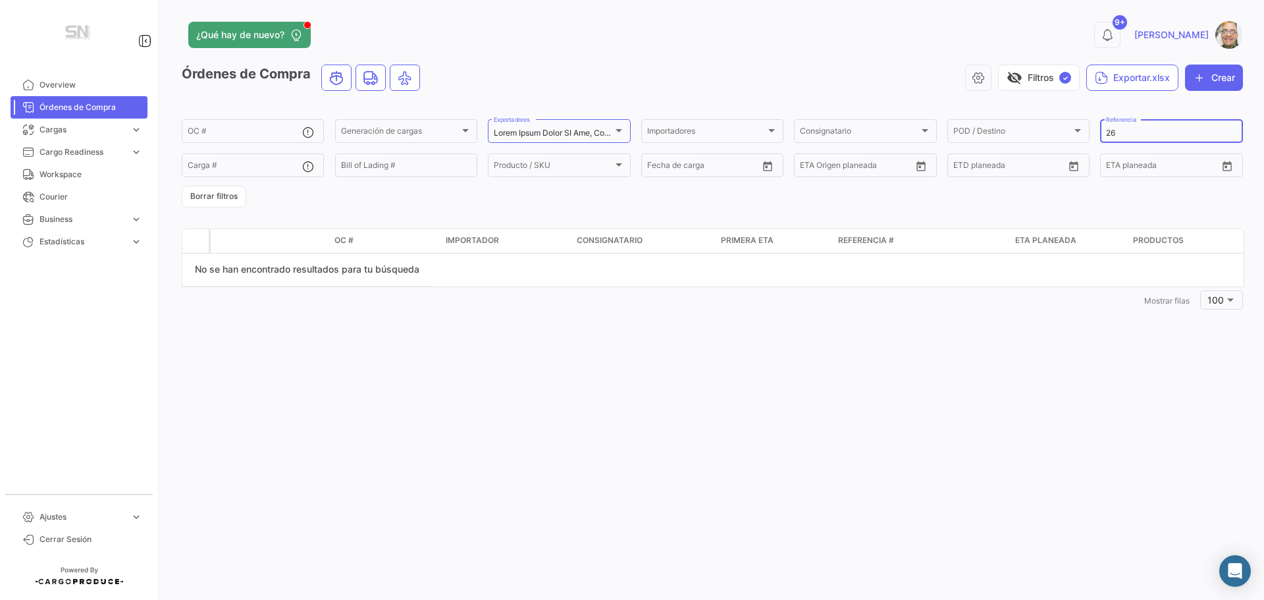
type input "2"
